Goal: Complete application form: Complete application form

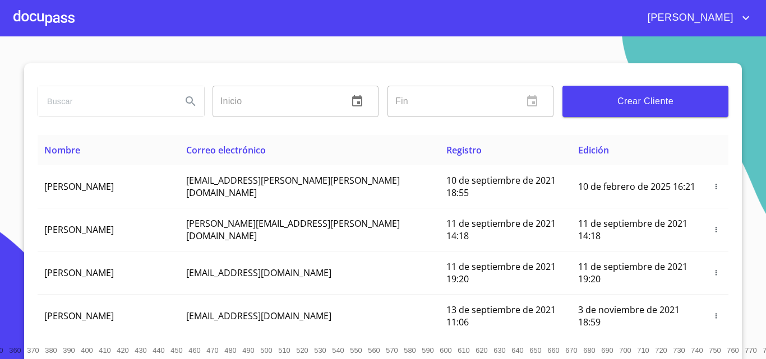
click at [43, 26] on div at bounding box center [43, 18] width 61 height 36
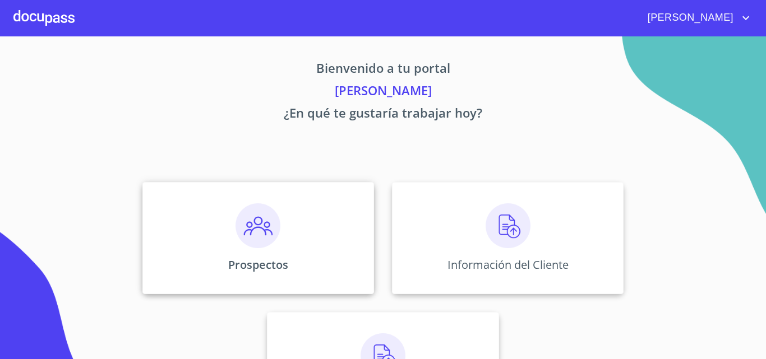
click at [264, 257] on p "Prospectos" at bounding box center [258, 264] width 60 height 15
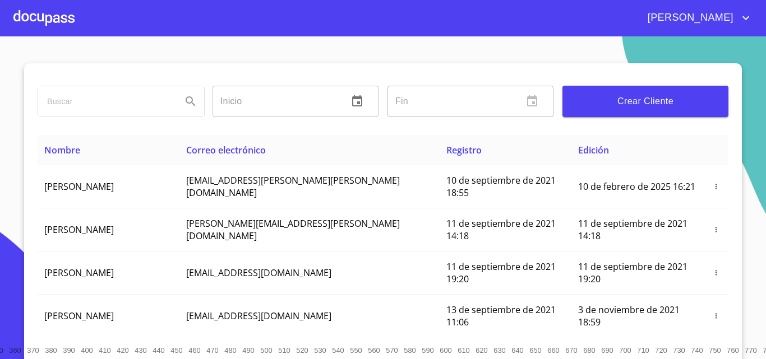
click at [585, 115] on button "Crear Cliente" at bounding box center [645, 101] width 166 height 31
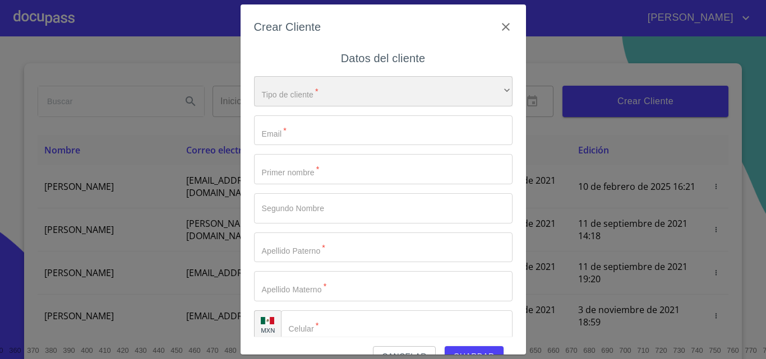
click at [280, 94] on div "​" at bounding box center [383, 91] width 258 height 30
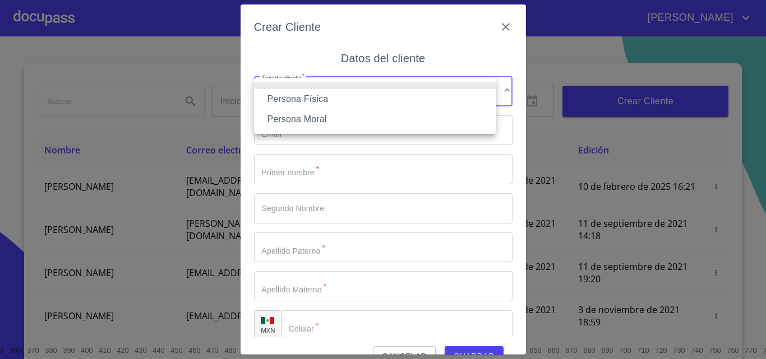
click at [283, 94] on li "Persona Física" at bounding box center [375, 99] width 242 height 20
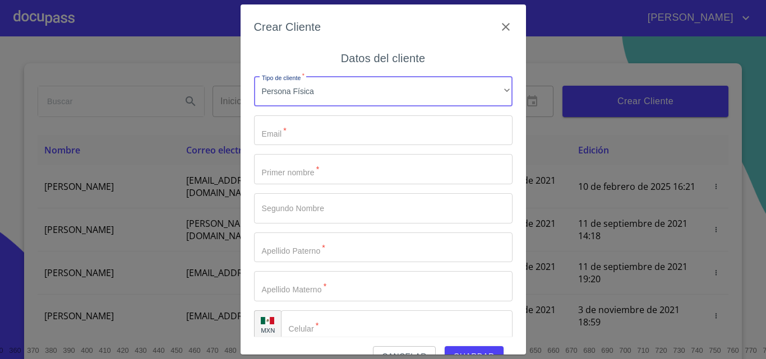
click at [286, 133] on input "Tipo de cliente   *" at bounding box center [383, 130] width 258 height 30
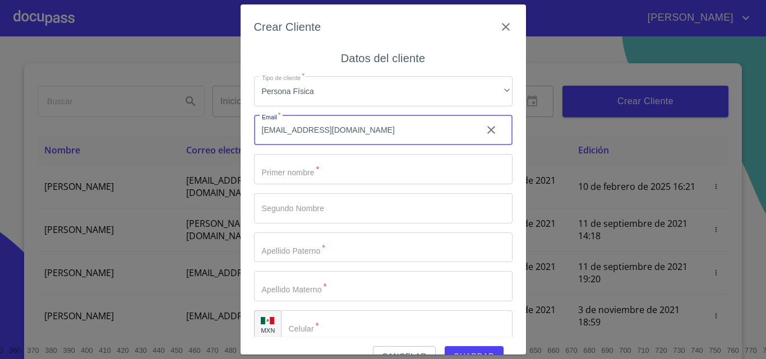
type input "[EMAIL_ADDRESS][DOMAIN_NAME]"
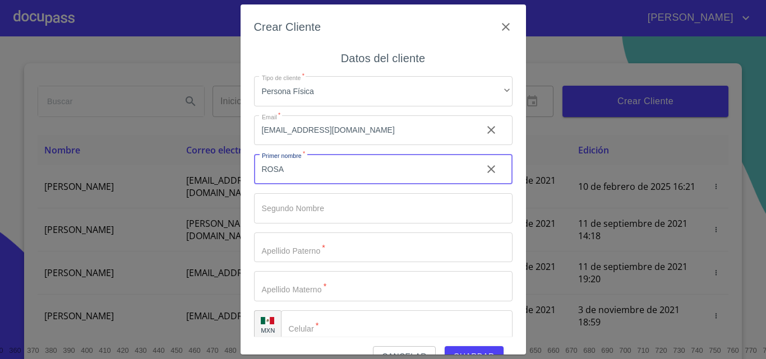
type input "ROSA"
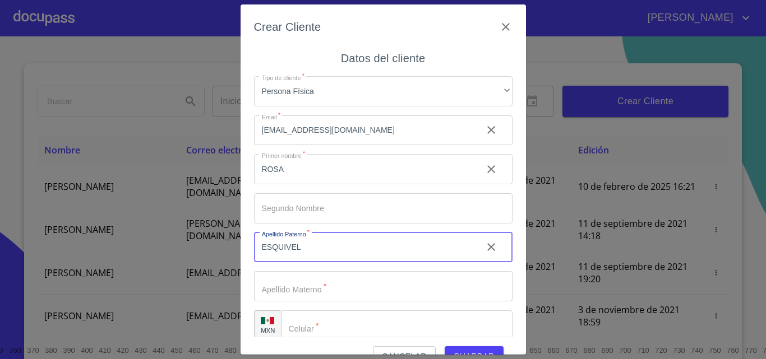
type input "ESQUIVEL"
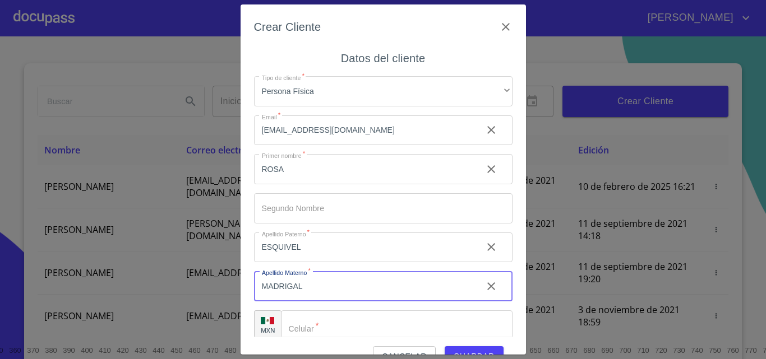
type input "MADRIGAL"
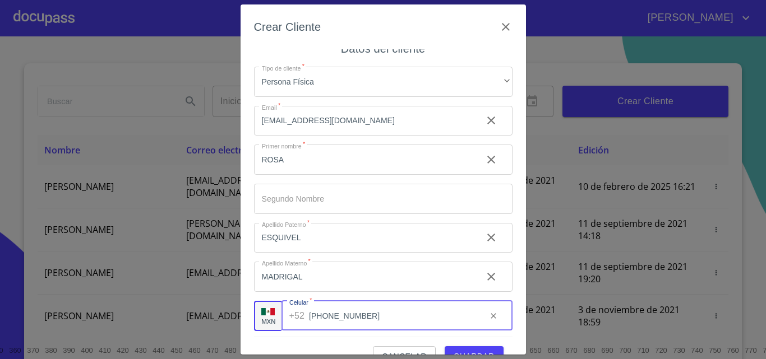
scroll to position [13, 0]
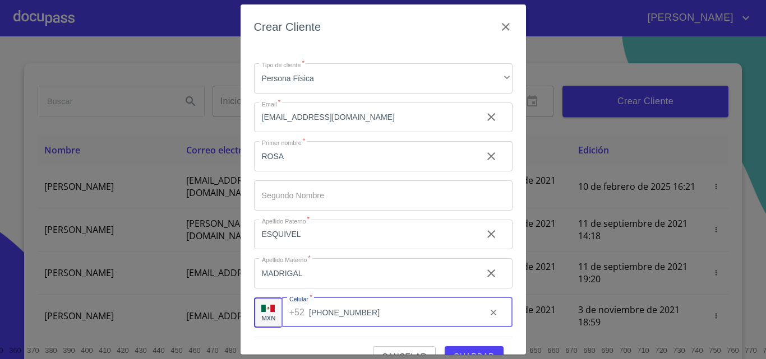
type input "[PHONE_NUMBER]"
click at [456, 350] on span "Guardar" at bounding box center [474, 357] width 41 height 14
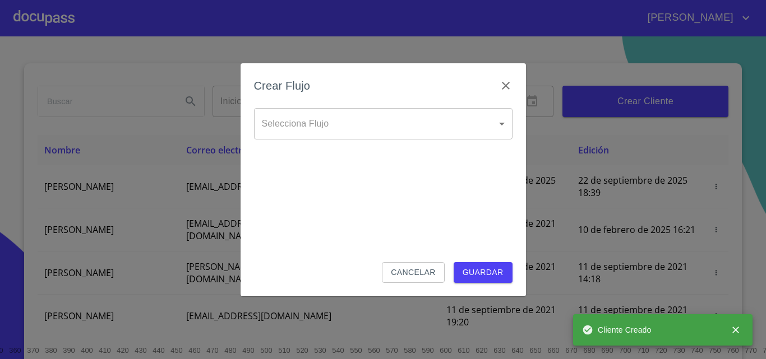
click at [318, 117] on body "[PERSON_NAME] ​ Fin ​ Crear Cliente Nombre Correo electrónico Registro Edición …" at bounding box center [383, 179] width 766 height 359
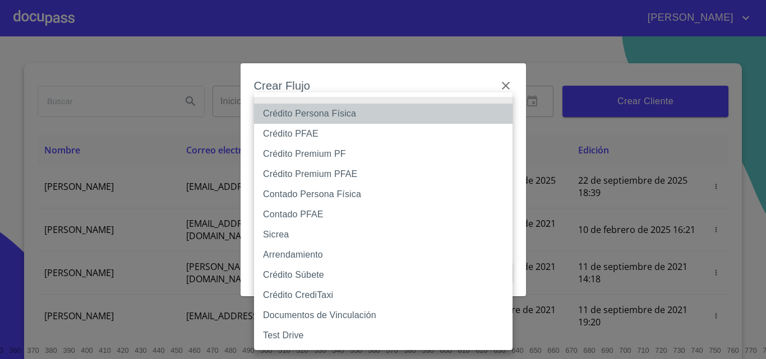
click at [320, 112] on li "Crédito Persona Física" at bounding box center [383, 114] width 258 height 20
type input "6009fb3c7d1714eb8809aa97"
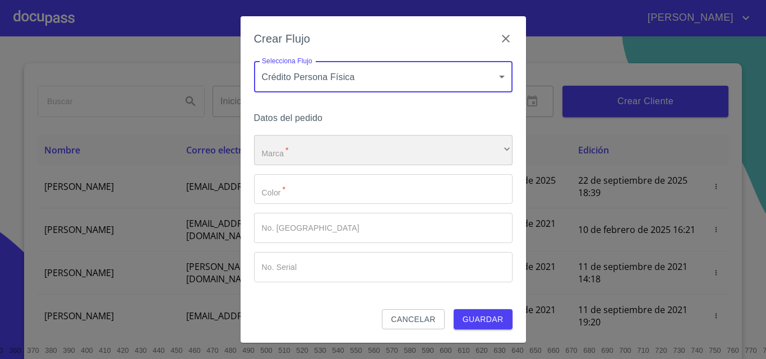
click at [327, 156] on div "​" at bounding box center [383, 150] width 258 height 30
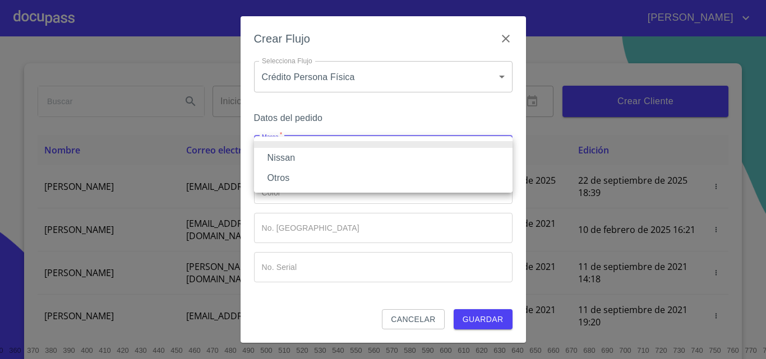
click at [289, 155] on li "Nissan" at bounding box center [383, 158] width 258 height 20
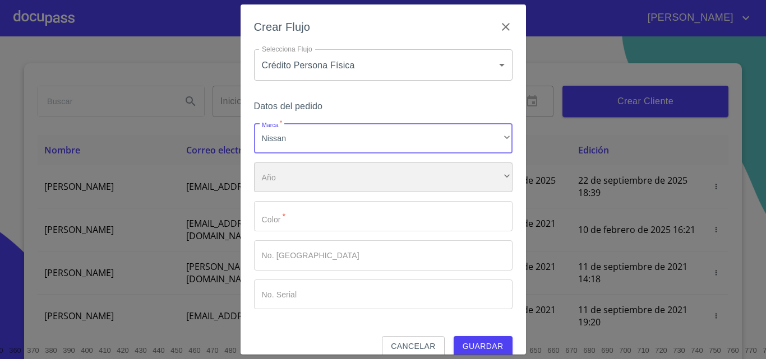
click at [311, 177] on div "​" at bounding box center [383, 178] width 258 height 30
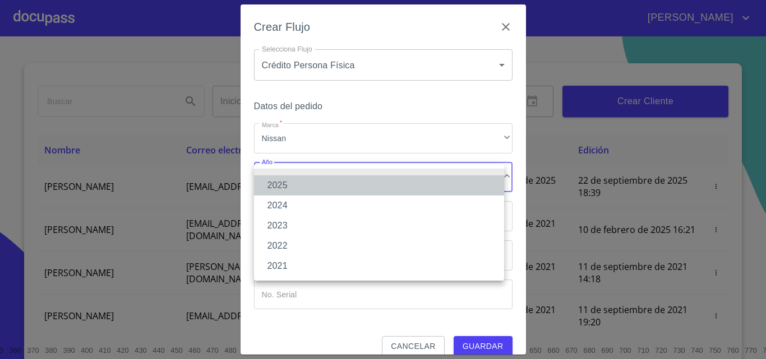
click at [307, 183] on li "2025" at bounding box center [379, 185] width 250 height 20
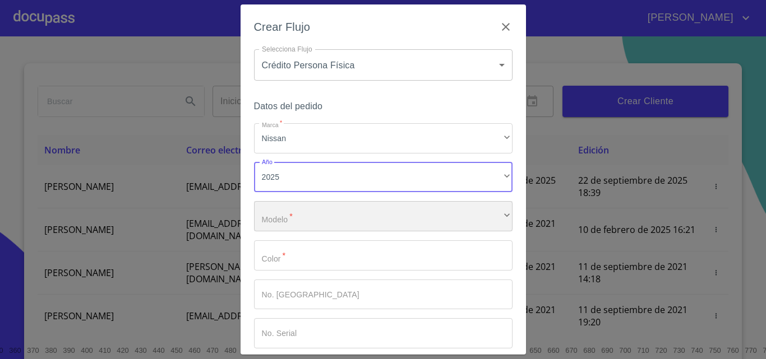
click at [284, 210] on div "​" at bounding box center [383, 216] width 258 height 30
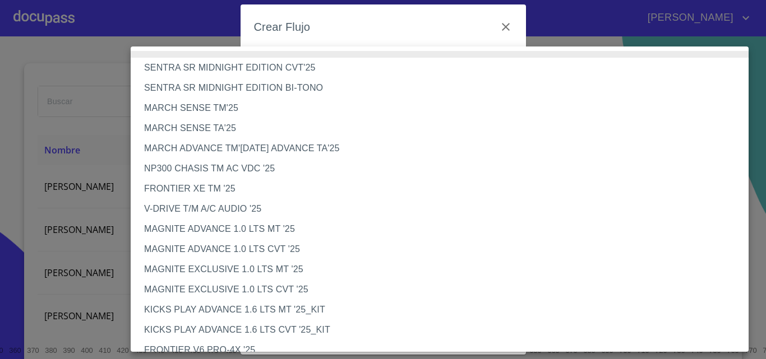
scroll to position [56, 0]
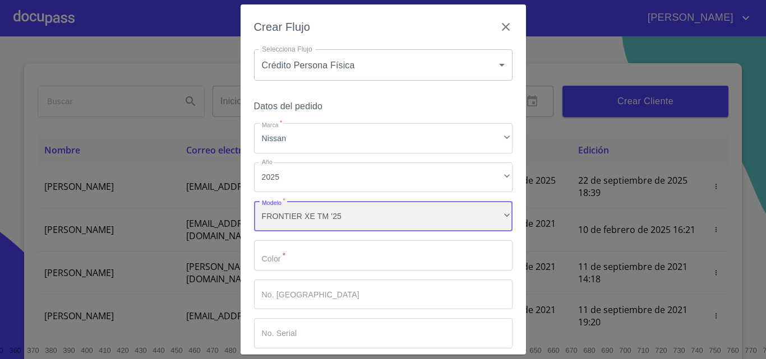
click at [320, 224] on div "FRONTIER XE TM '25" at bounding box center [383, 216] width 258 height 30
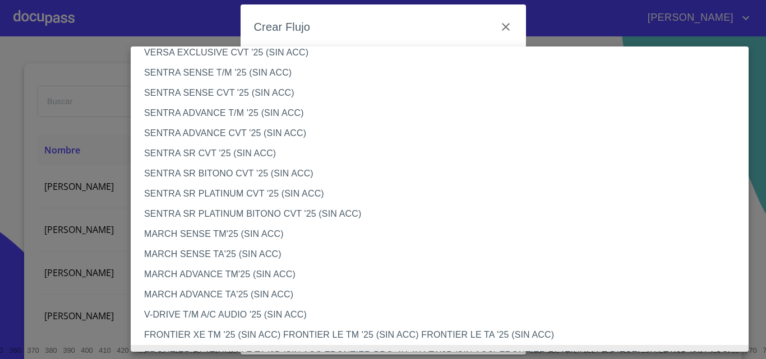
scroll to position [753, 0]
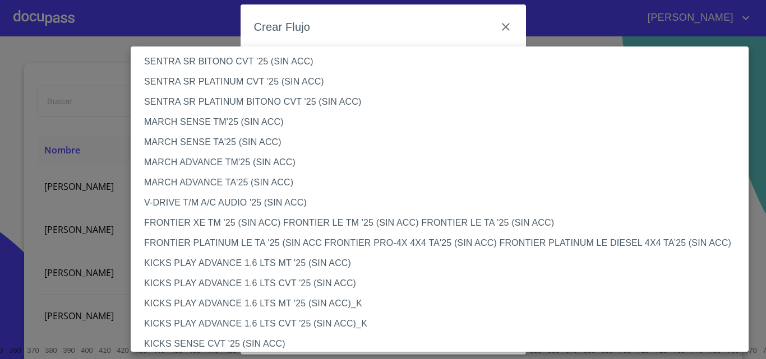
click at [223, 241] on li "FRONTIER PLATINUM LE TA '25 (SIN ACC FRONTIER PRO-4X 4X4 TA'25 (SIN ACC) FRONTI…" at bounding box center [444, 243] width 626 height 20
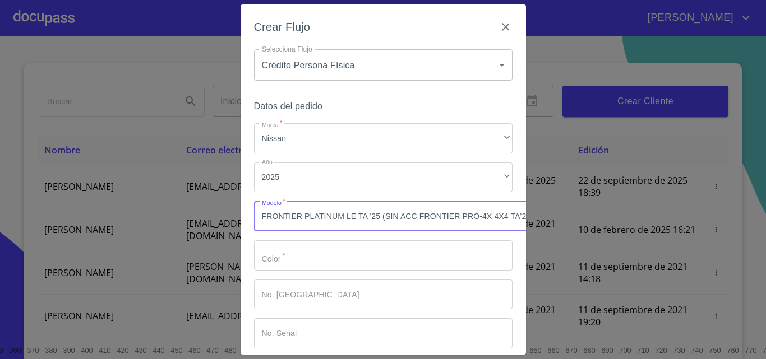
click at [303, 258] on input "Marca   *" at bounding box center [383, 256] width 258 height 30
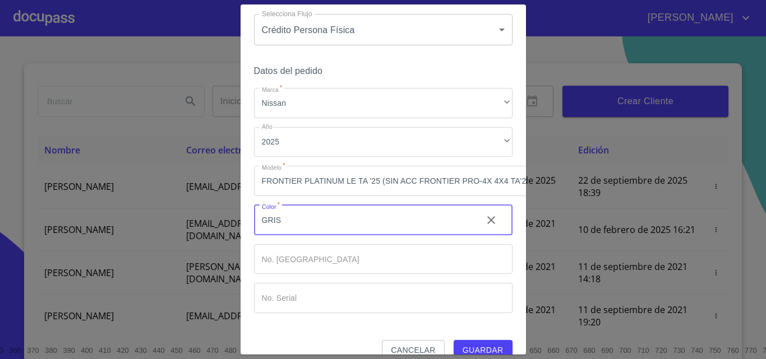
scroll to position [63, 0]
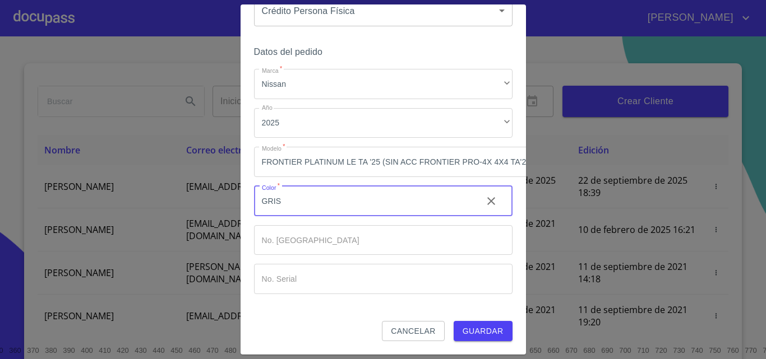
type input "GRIS"
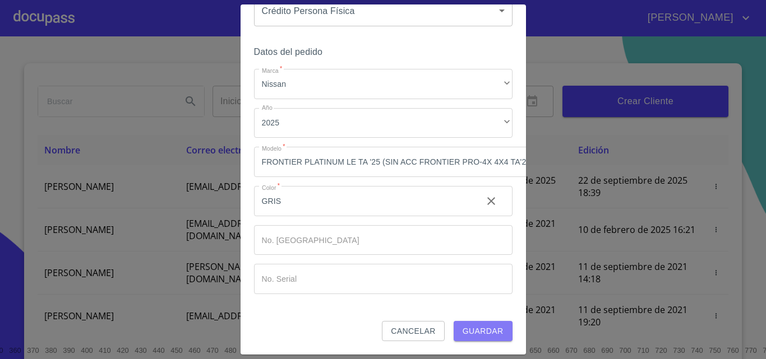
click at [463, 325] on span "Guardar" at bounding box center [483, 332] width 41 height 14
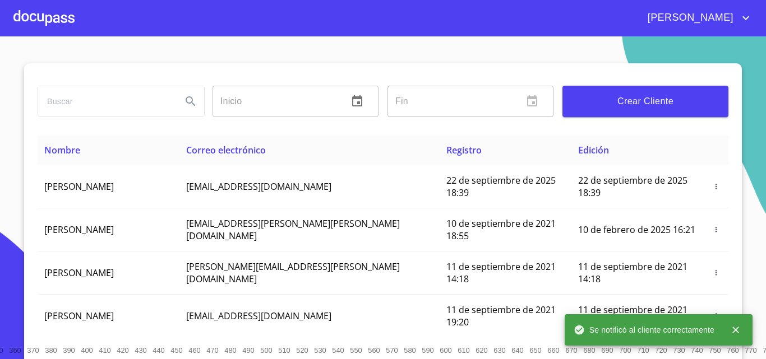
click at [49, 25] on div at bounding box center [43, 18] width 61 height 36
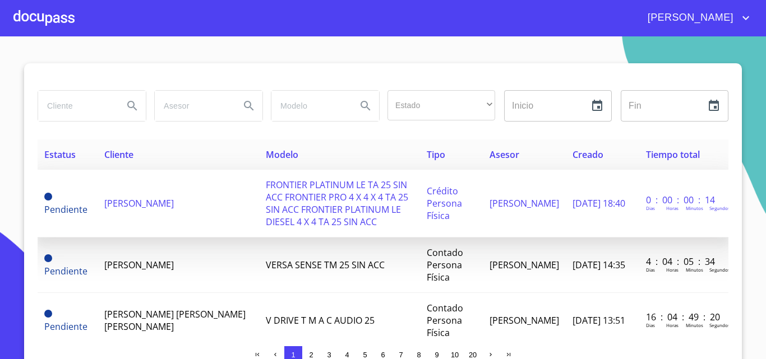
click at [173, 214] on td "[PERSON_NAME]" at bounding box center [178, 204] width 161 height 68
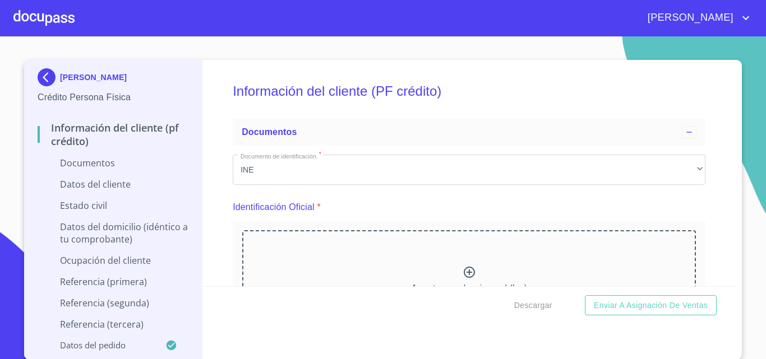
scroll to position [4, 0]
